Goal: Check status: Check status

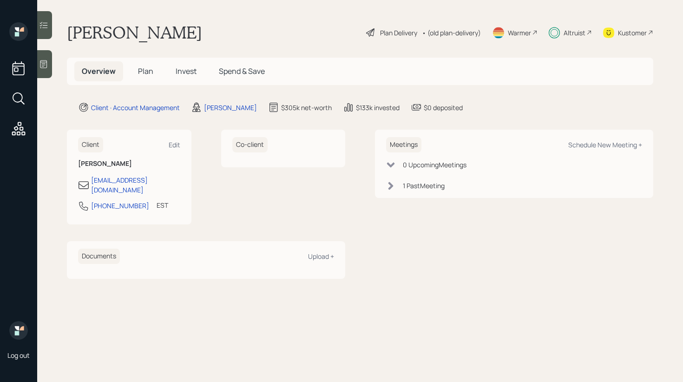
click at [193, 70] on span "Invest" at bounding box center [186, 71] width 21 height 10
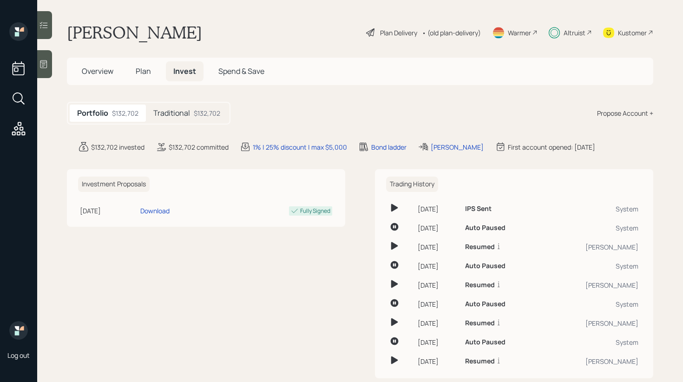
click at [205, 117] on div "$132,702" at bounding box center [207, 113] width 26 height 10
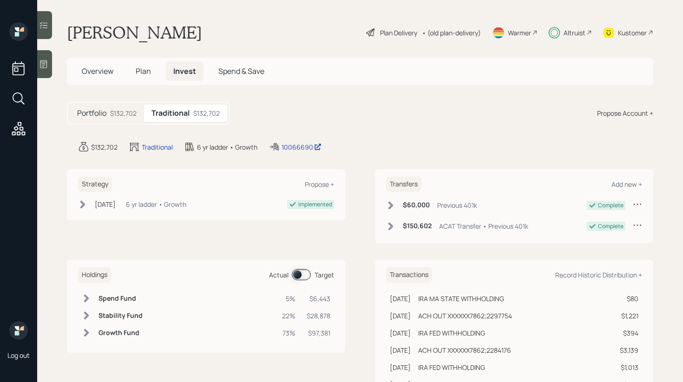
click at [298, 274] on span at bounding box center [301, 274] width 19 height 11
click at [299, 275] on span at bounding box center [301, 274] width 19 height 11
click at [44, 15] on div at bounding box center [44, 25] width 15 height 28
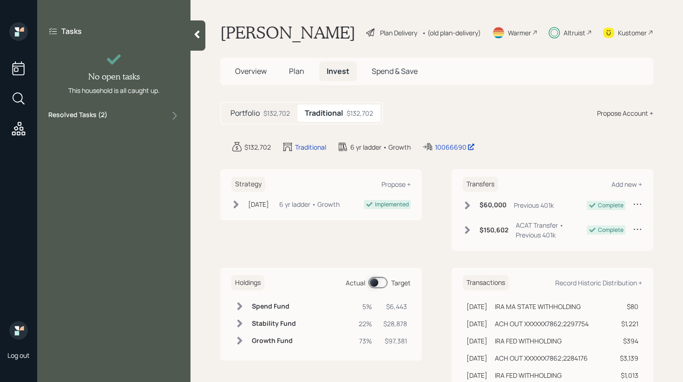
click at [129, 117] on div "Resolved Tasks ( 2 )" at bounding box center [113, 115] width 131 height 11
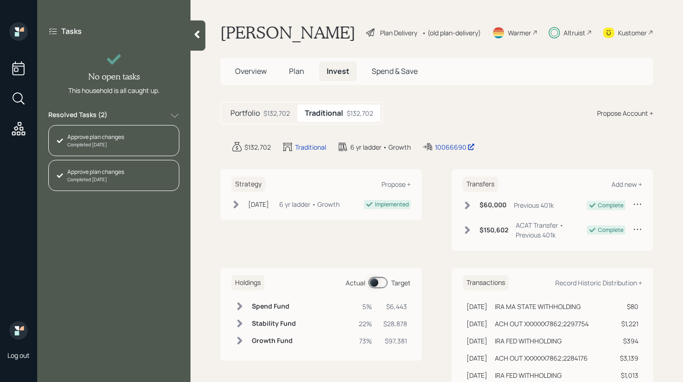
click at [202, 34] on div at bounding box center [198, 35] width 15 height 30
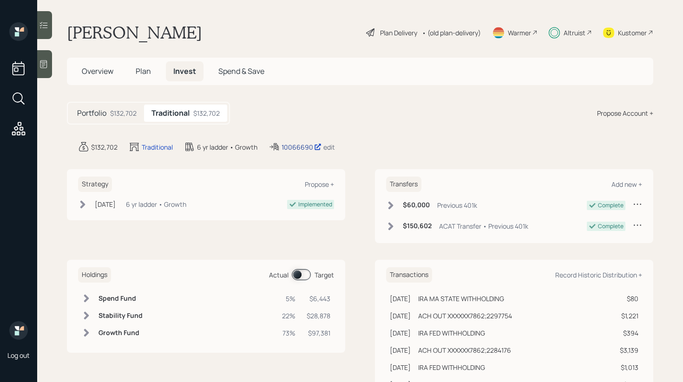
click at [304, 147] on div "10066690" at bounding box center [302, 147] width 40 height 10
click at [302, 279] on span at bounding box center [301, 274] width 19 height 11
click at [302, 278] on span at bounding box center [301, 274] width 19 height 11
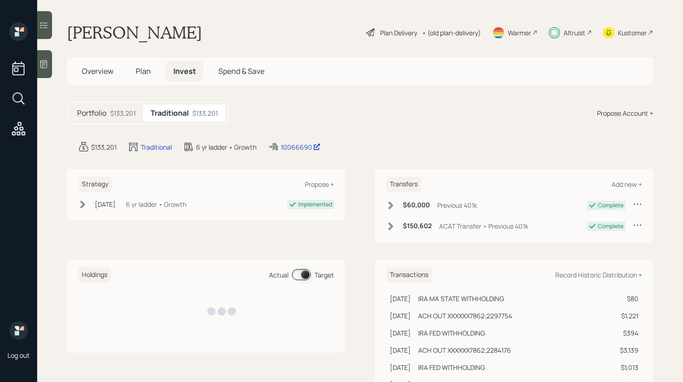
click at [302, 278] on span at bounding box center [301, 274] width 19 height 11
